Goal: Information Seeking & Learning: Learn about a topic

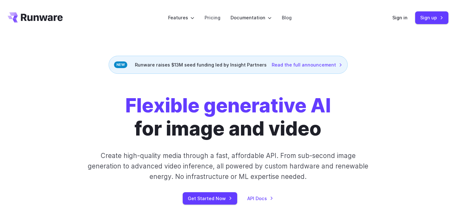
click at [330, 106] on strong "Flexible generative AI" at bounding box center [228, 105] width 206 height 23
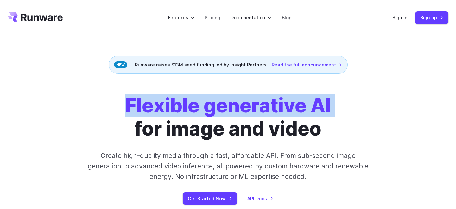
click at [330, 106] on strong "Flexible generative AI" at bounding box center [228, 105] width 206 height 23
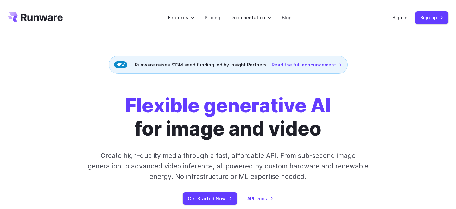
click at [324, 127] on h1 "Flexible generative AI for image and video" at bounding box center [228, 117] width 206 height 46
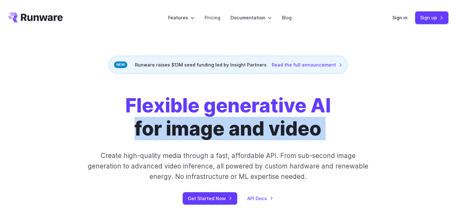
click at [324, 127] on h1 "Flexible generative AI for image and video" at bounding box center [228, 117] width 206 height 46
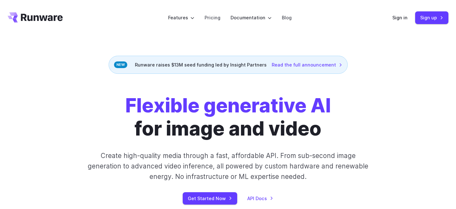
click at [324, 128] on h1 "Flexible generative AI for image and video" at bounding box center [228, 117] width 206 height 46
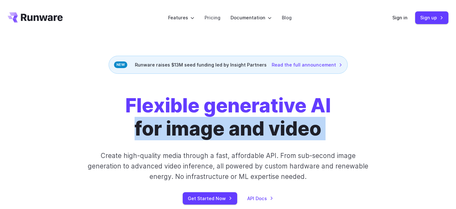
click at [324, 128] on h1 "Flexible generative AI for image and video" at bounding box center [228, 117] width 206 height 46
click at [323, 125] on h1 "Flexible generative AI for image and video" at bounding box center [228, 117] width 206 height 46
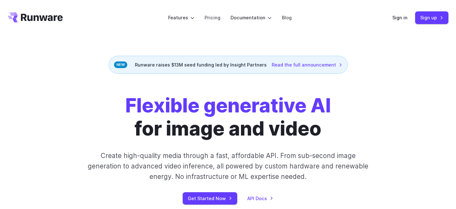
click at [323, 125] on h1 "Flexible generative AI for image and video" at bounding box center [228, 117] width 206 height 46
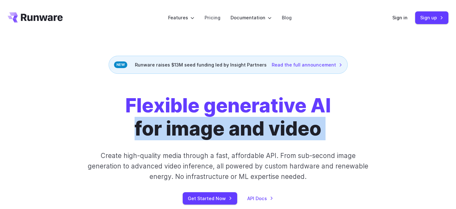
click at [323, 125] on h1 "Flexible generative AI for image and video" at bounding box center [228, 117] width 206 height 46
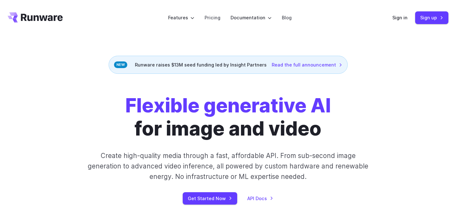
click at [308, 107] on strong "Flexible generative AI" at bounding box center [228, 105] width 206 height 23
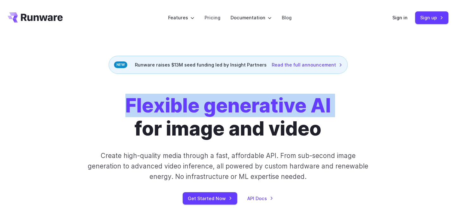
click at [308, 107] on strong "Flexible generative AI" at bounding box center [228, 105] width 206 height 23
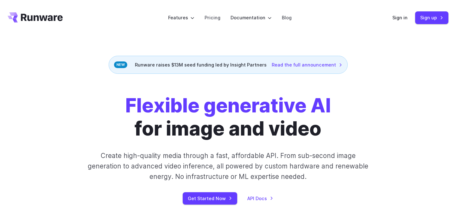
click at [308, 107] on strong "Flexible generative AI" at bounding box center [228, 105] width 206 height 23
click at [227, 128] on h1 "Flexible generative AI for image and video" at bounding box center [228, 117] width 206 height 46
click at [225, 129] on h1 "Flexible generative AI for image and video" at bounding box center [228, 117] width 206 height 46
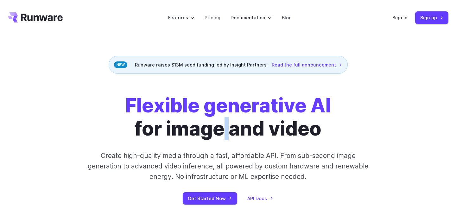
click at [225, 129] on h1 "Flexible generative AI for image and video" at bounding box center [228, 117] width 206 height 46
click at [264, 132] on h1 "Flexible generative AI for image and video" at bounding box center [228, 117] width 206 height 46
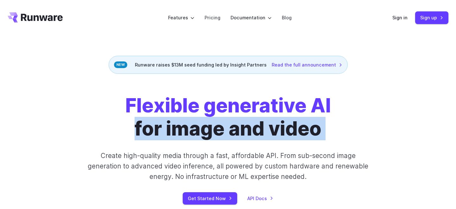
click at [264, 132] on h1 "Flexible generative AI for image and video" at bounding box center [228, 117] width 206 height 46
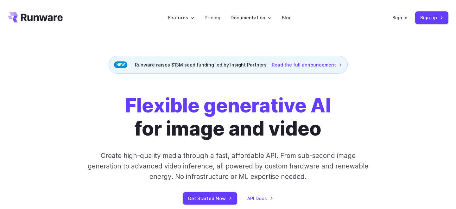
click at [264, 133] on h1 "Flexible generative AI for image and video" at bounding box center [228, 117] width 206 height 46
click at [270, 132] on h1 "Flexible generative AI for image and video" at bounding box center [228, 117] width 206 height 46
click at [265, 131] on h1 "Flexible generative AI for image and video" at bounding box center [228, 117] width 206 height 46
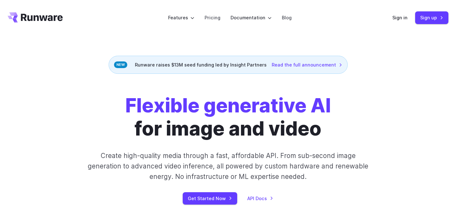
click at [226, 131] on h1 "Flexible generative AI for image and video" at bounding box center [228, 117] width 206 height 46
click at [216, 112] on strong "Flexible generative AI" at bounding box center [228, 105] width 206 height 23
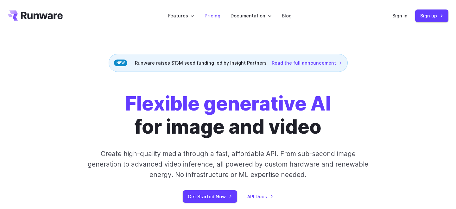
click at [216, 17] on link "Pricing" at bounding box center [213, 15] width 16 height 7
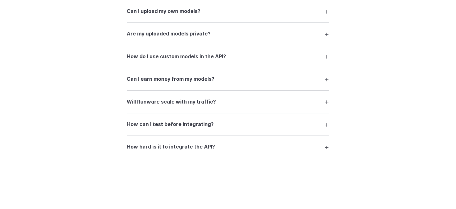
scroll to position [1342, 0]
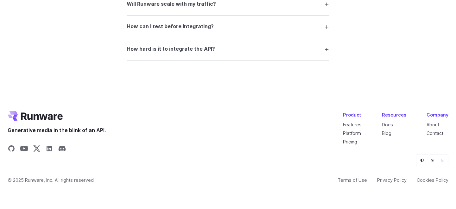
click at [349, 143] on link "Pricing" at bounding box center [350, 141] width 14 height 5
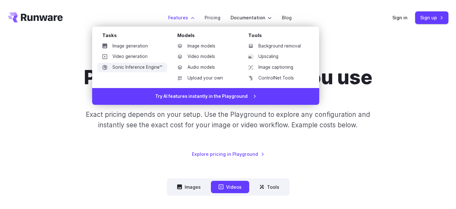
click at [144, 67] on link "Sonic Inference Engine™" at bounding box center [132, 68] width 70 height 10
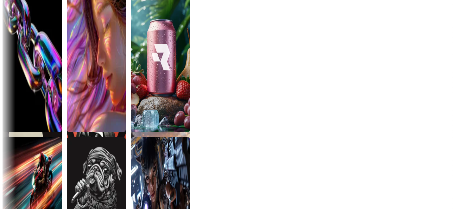
scroll to position [1935, 0]
